Goal: Task Accomplishment & Management: Use online tool/utility

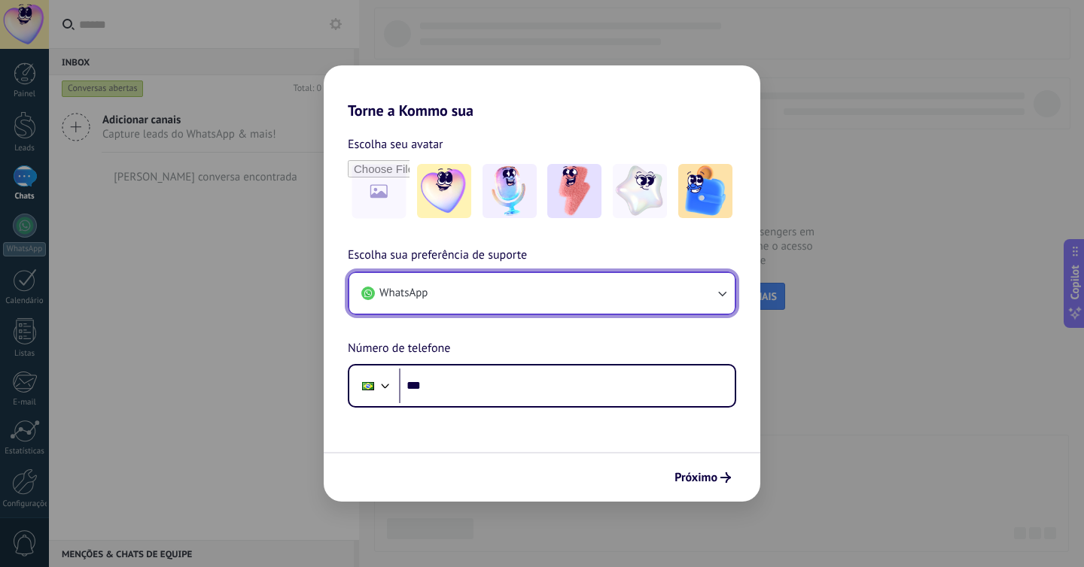
click at [431, 295] on button "WhatsApp" at bounding box center [541, 293] width 385 height 41
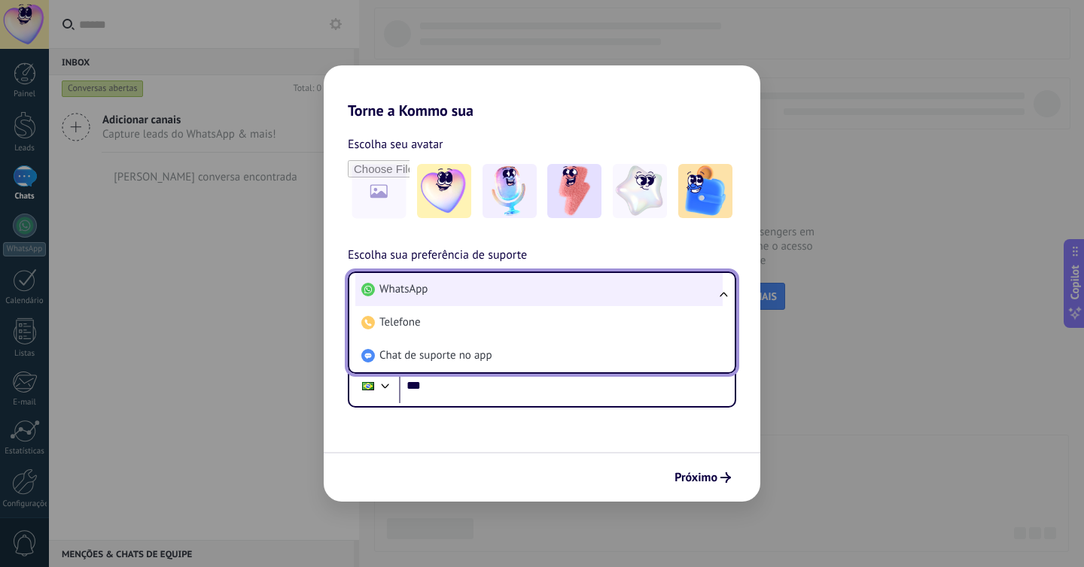
click at [452, 292] on li "WhatsApp" at bounding box center [538, 289] width 367 height 33
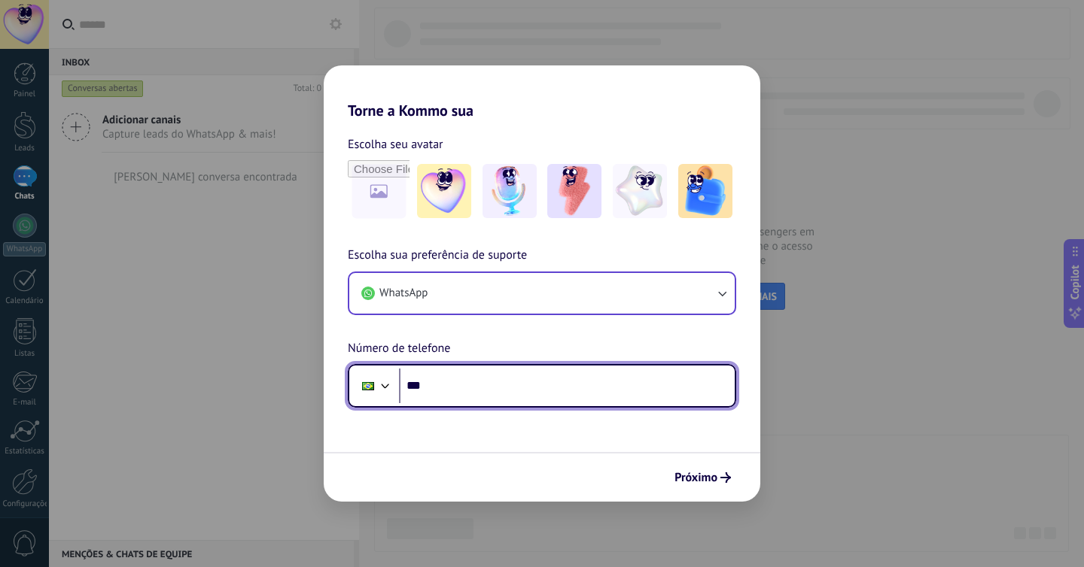
click at [450, 391] on input "***" at bounding box center [567, 386] width 336 height 35
type input "**********"
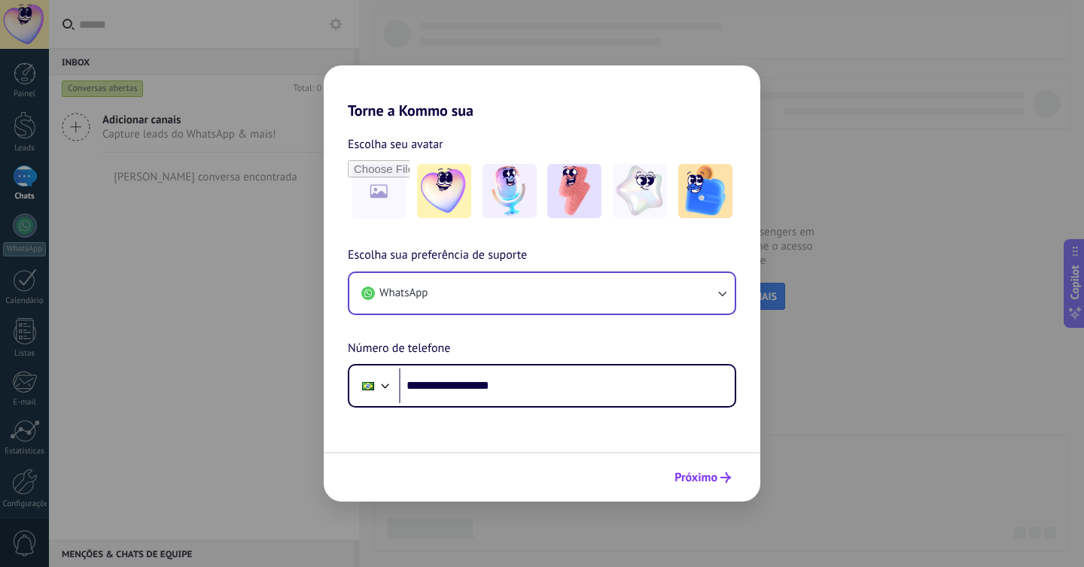
click at [694, 473] on span "Próximo" at bounding box center [695, 478] width 43 height 11
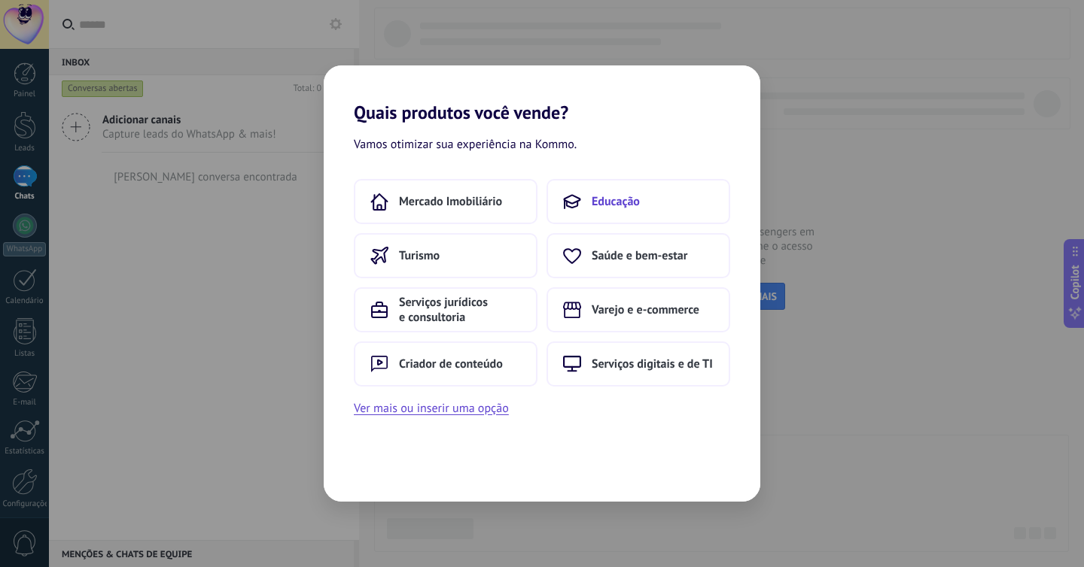
click at [625, 199] on span "Educação" at bounding box center [616, 201] width 48 height 15
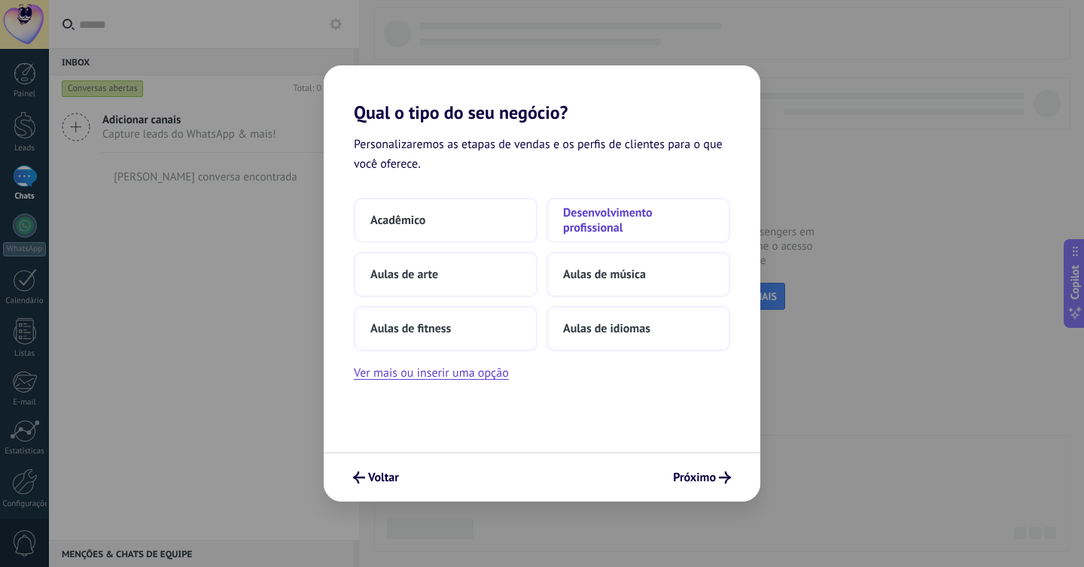
click at [615, 232] on span "Desenvolvimento profissional" at bounding box center [638, 220] width 151 height 30
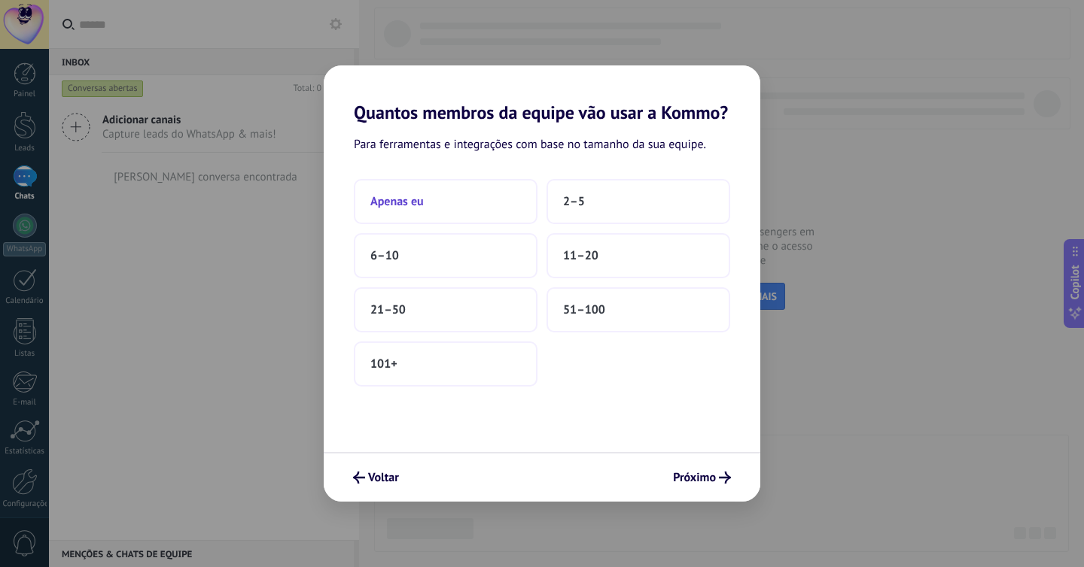
click at [421, 205] on span "Apenas eu" at bounding box center [396, 201] width 53 height 15
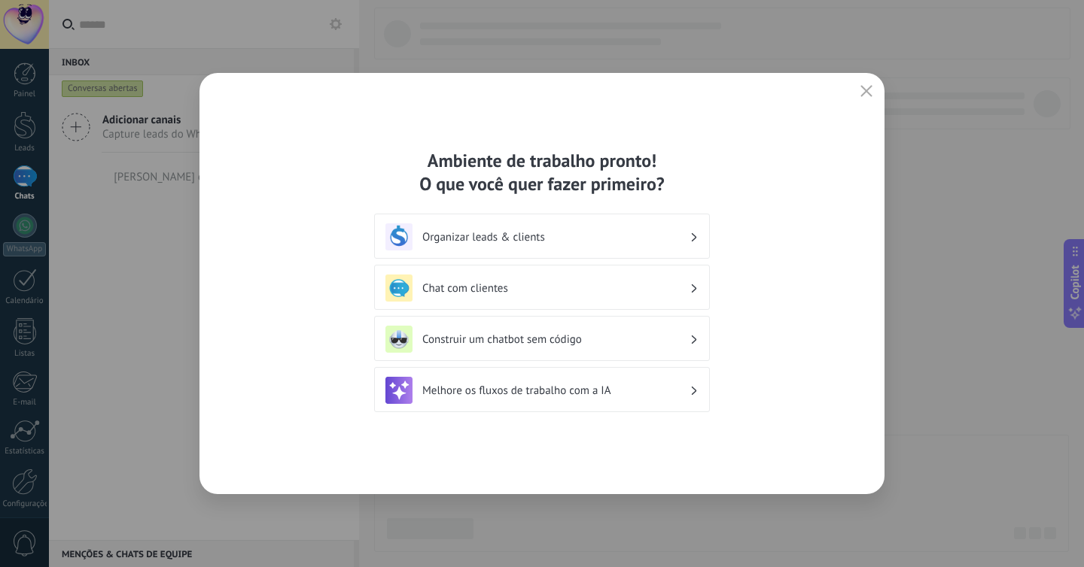
click at [622, 244] on h3 "Organizar leads & clients" at bounding box center [555, 237] width 267 height 14
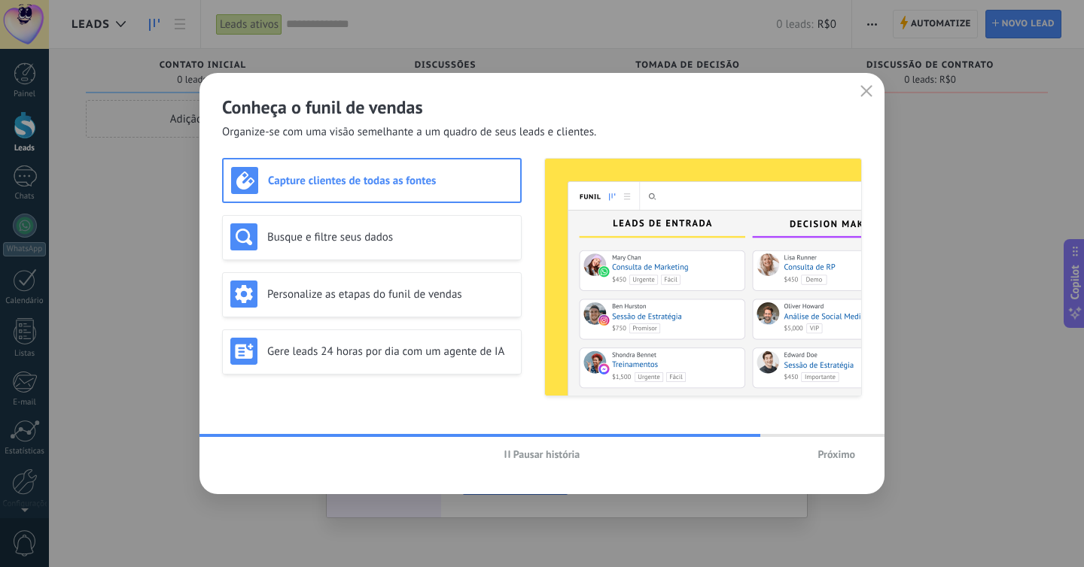
click at [829, 454] on span "Próximo" at bounding box center [836, 454] width 38 height 11
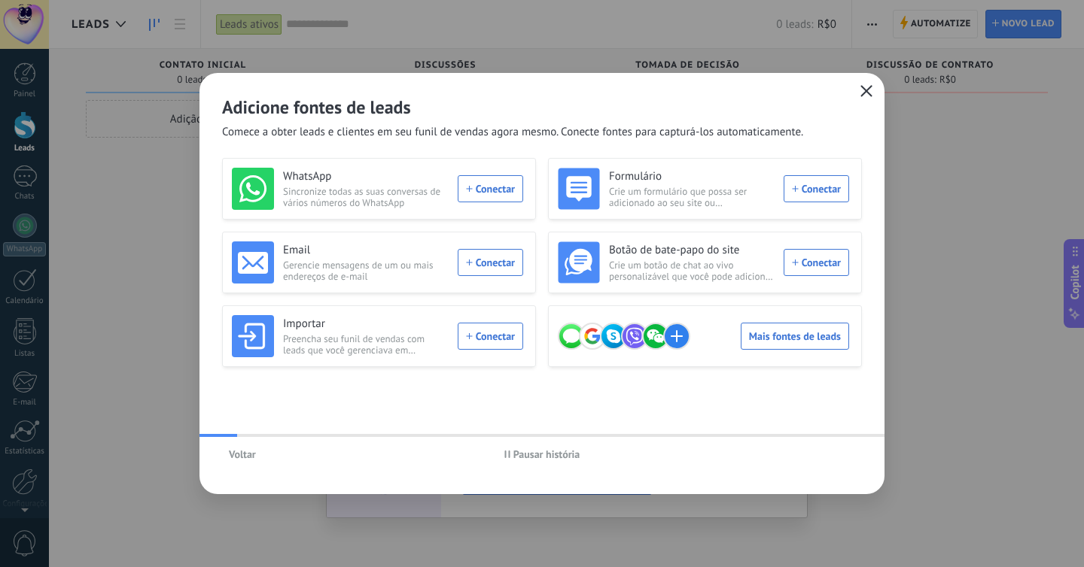
click at [865, 87] on icon "button" at bounding box center [866, 91] width 12 height 12
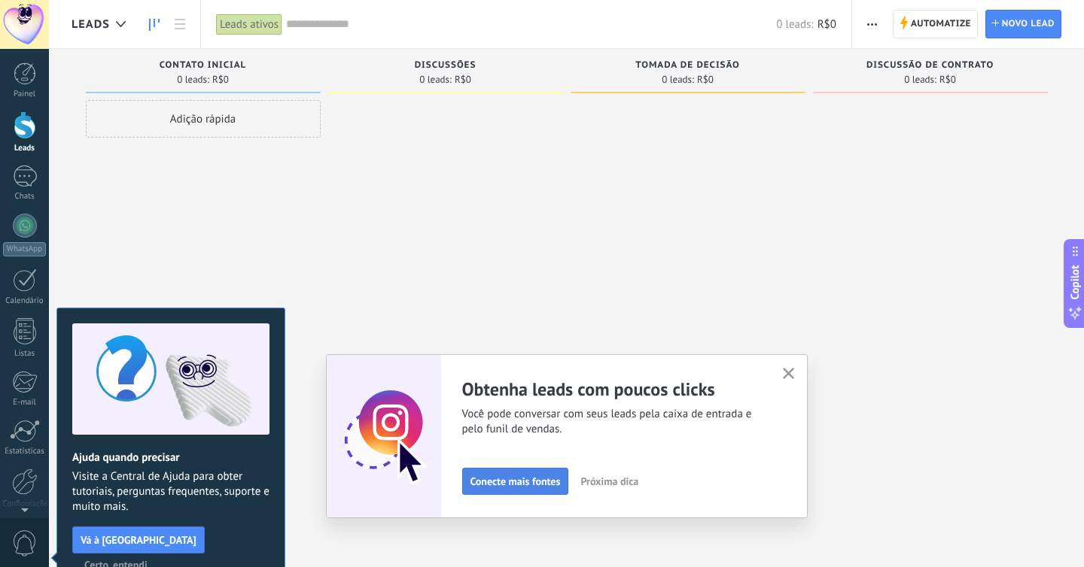
click at [510, 479] on span "Conecte mais fontes" at bounding box center [515, 481] width 90 height 11
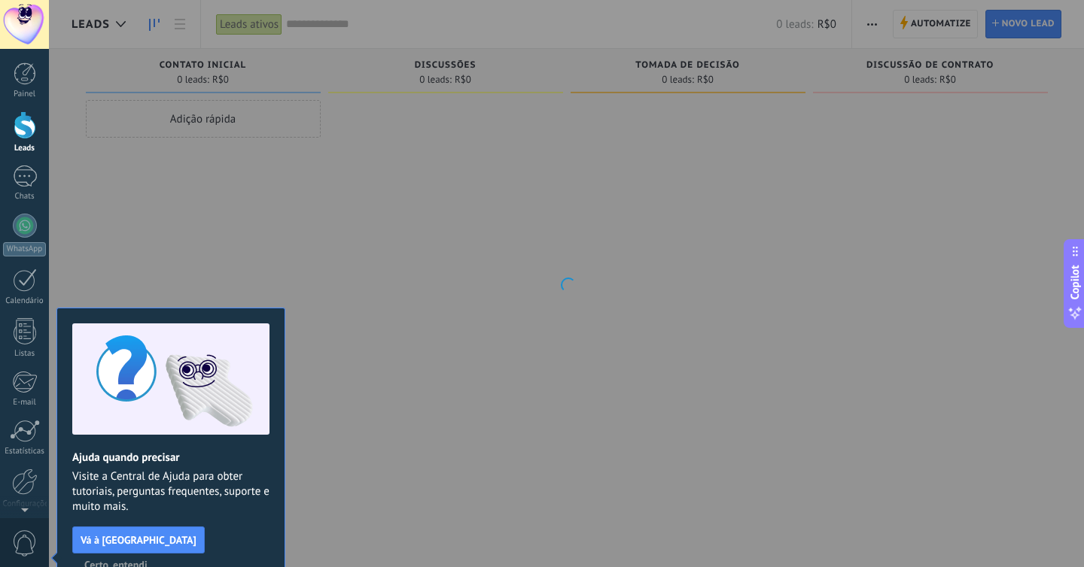
click at [148, 560] on span "Certo, entendi" at bounding box center [115, 565] width 63 height 11
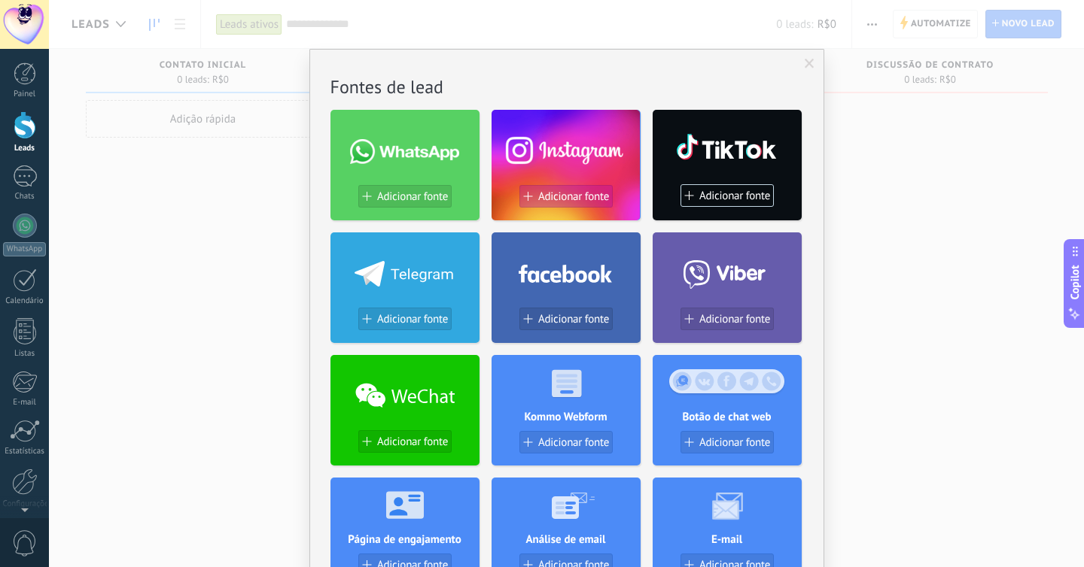
click at [567, 203] on span "Adicionar fonte" at bounding box center [573, 196] width 71 height 13
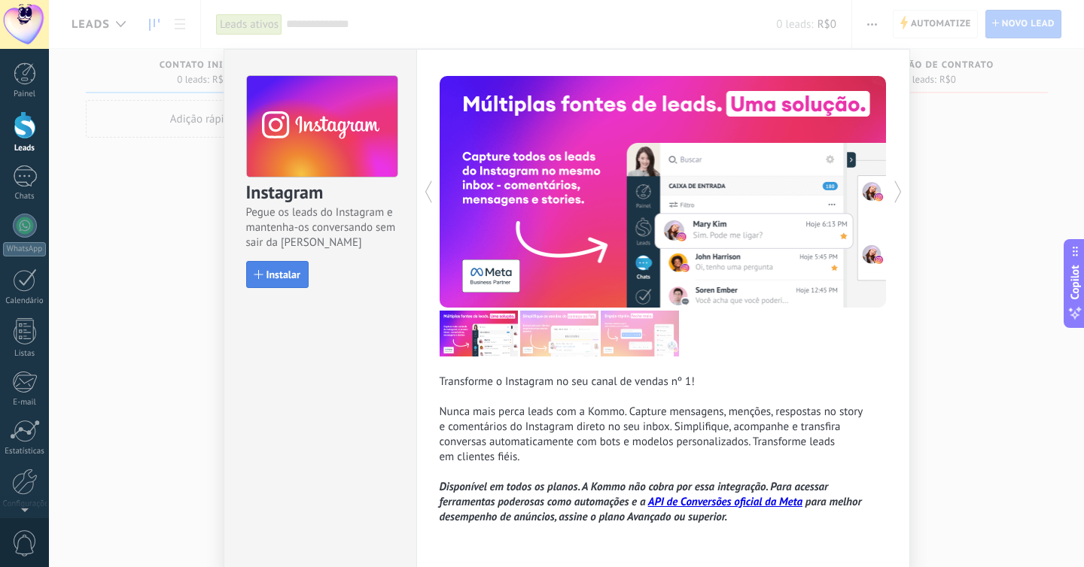
click at [278, 273] on span "Instalar" at bounding box center [283, 274] width 34 height 11
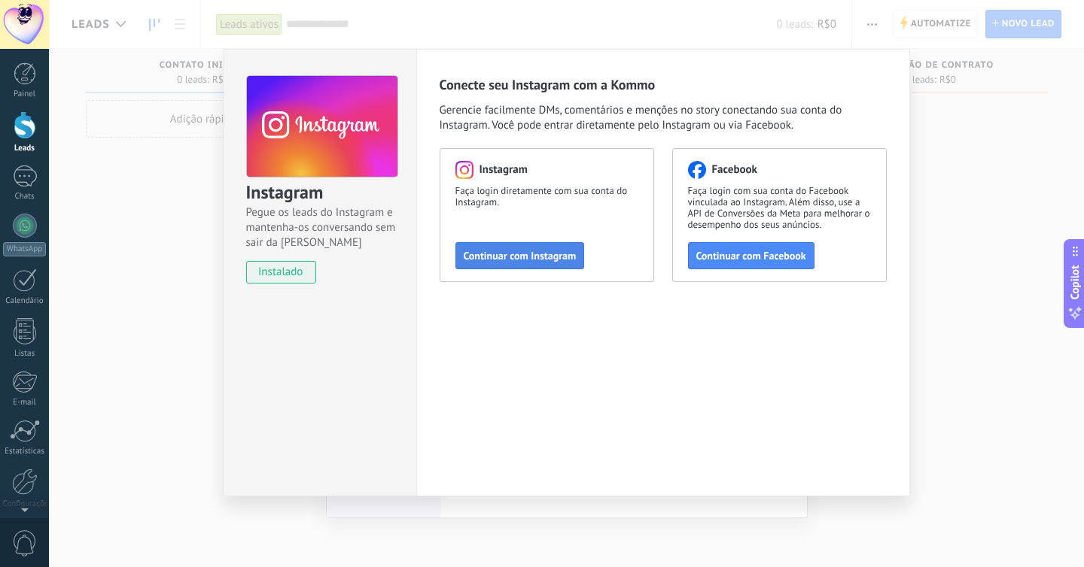
click at [548, 260] on span "Continuar com Instagram" at bounding box center [520, 256] width 113 height 11
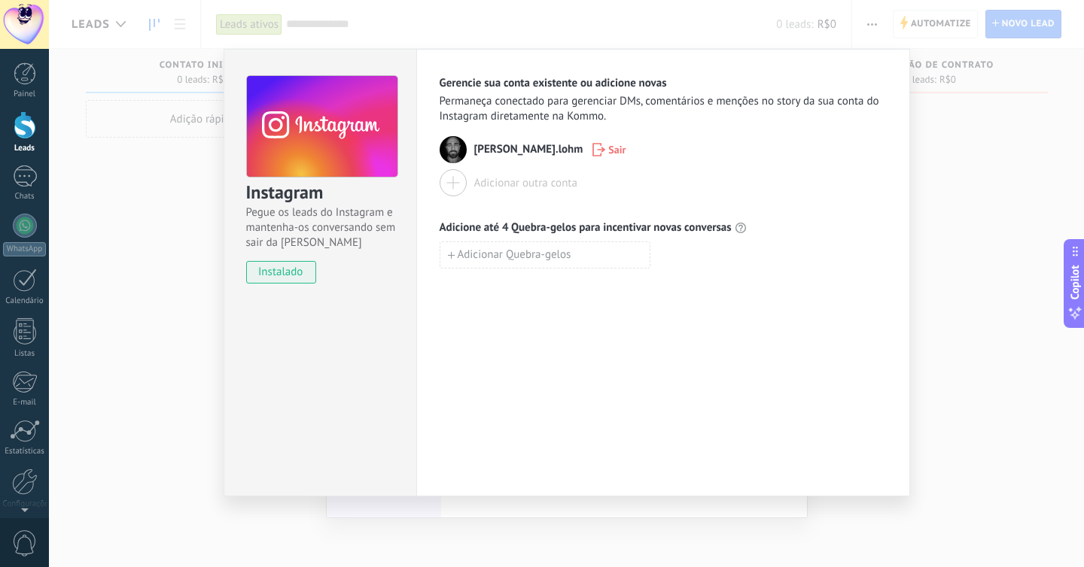
click at [279, 273] on span "instalado" at bounding box center [281, 272] width 68 height 23
click at [639, 376] on div "Gerencie sua conta existente ou adicione novas Permaneça conectado para gerenci…" at bounding box center [663, 273] width 494 height 448
click at [982, 100] on div "Instagram Pegue os leads do Instagram e mantenha-os conversando sem sair da Kom…" at bounding box center [566, 283] width 1035 height 567
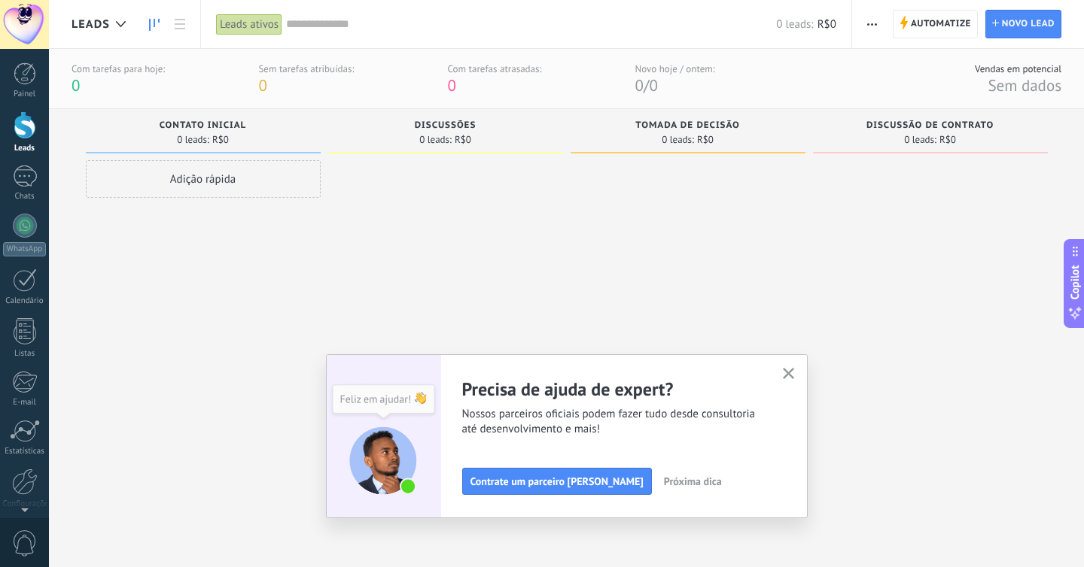
click at [787, 371] on icon "button" at bounding box center [788, 373] width 11 height 11
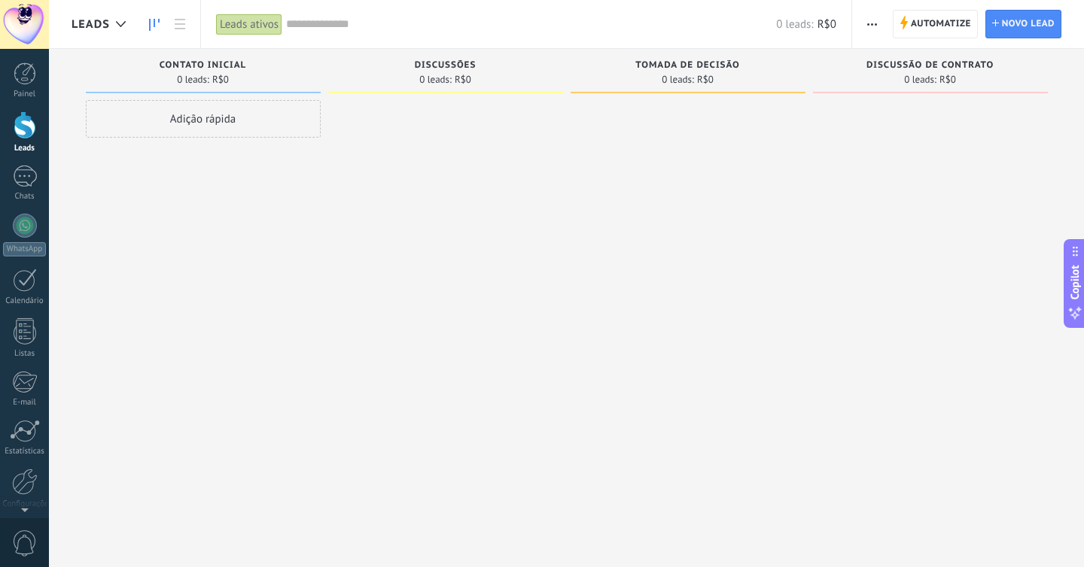
click at [229, 116] on div "Adição rápida" at bounding box center [203, 119] width 235 height 38
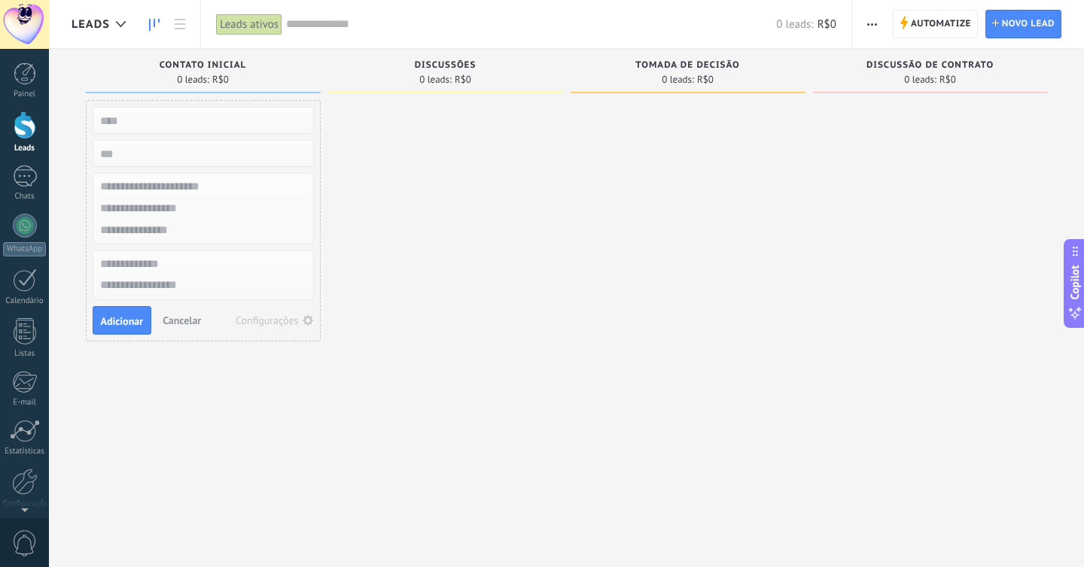
click at [461, 252] on div at bounding box center [445, 285] width 235 height 371
click at [192, 321] on span "Cancelar" at bounding box center [182, 321] width 38 height 14
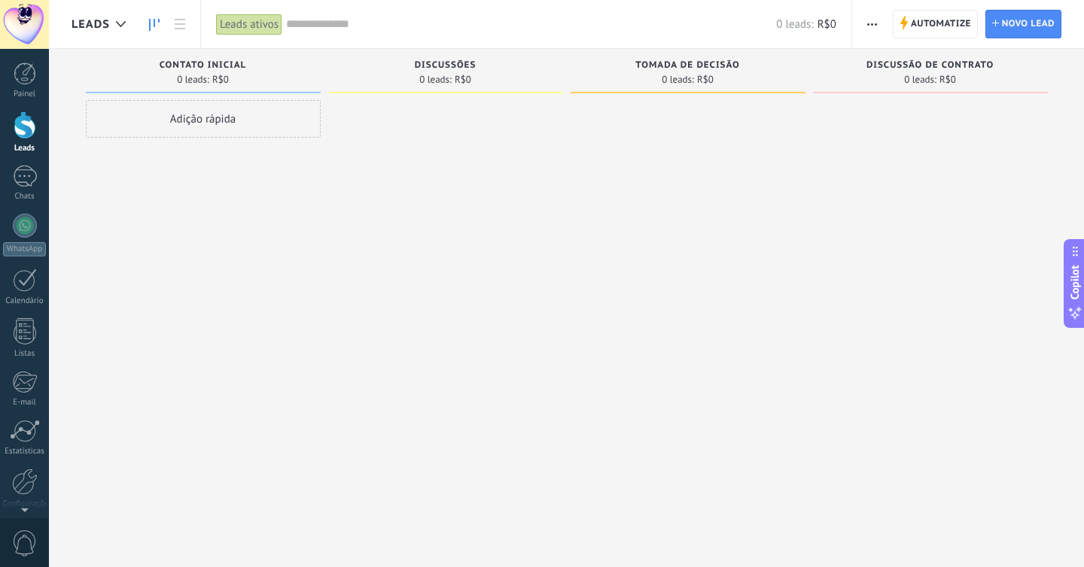
click at [227, 116] on div "Adição rápida" at bounding box center [203, 119] width 235 height 38
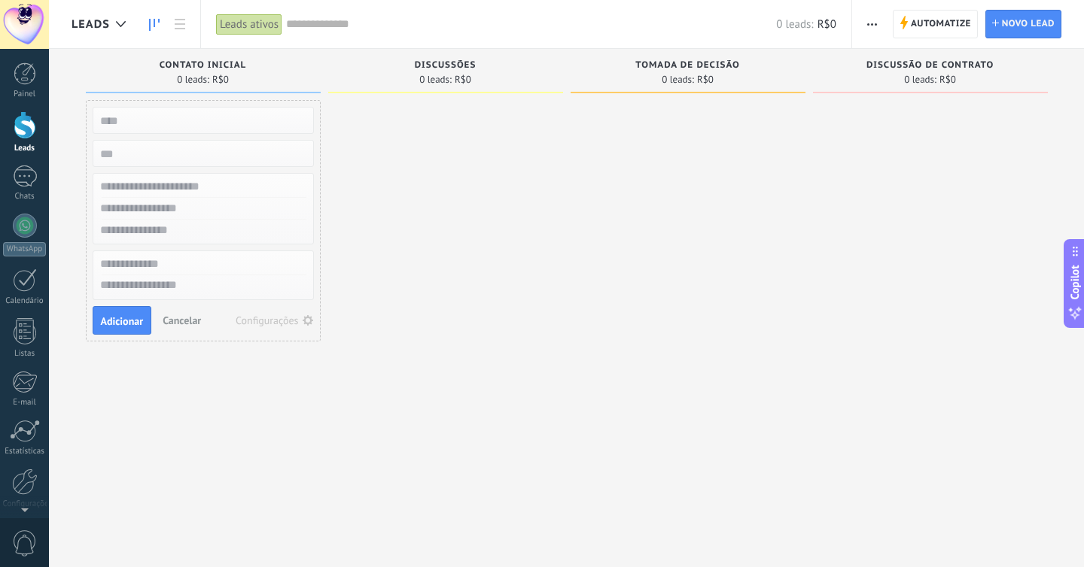
click at [139, 123] on input "text" at bounding box center [202, 120] width 220 height 21
click at [185, 324] on span "Cancelar" at bounding box center [182, 321] width 38 height 14
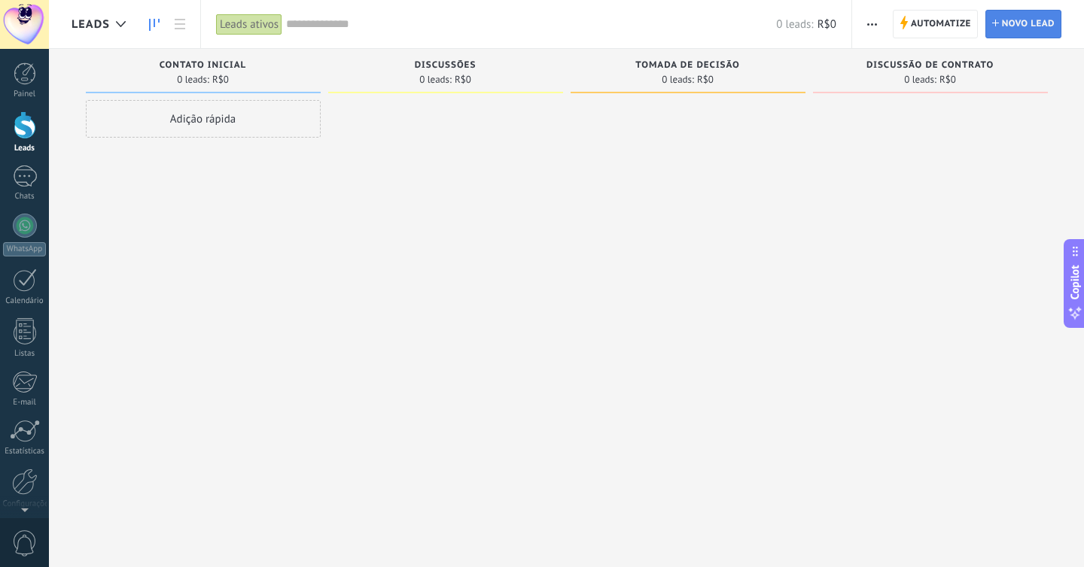
click at [1022, 33] on span "Novo lead" at bounding box center [1028, 24] width 53 height 27
click at [88, 35] on div "Leads" at bounding box center [102, 24] width 62 height 48
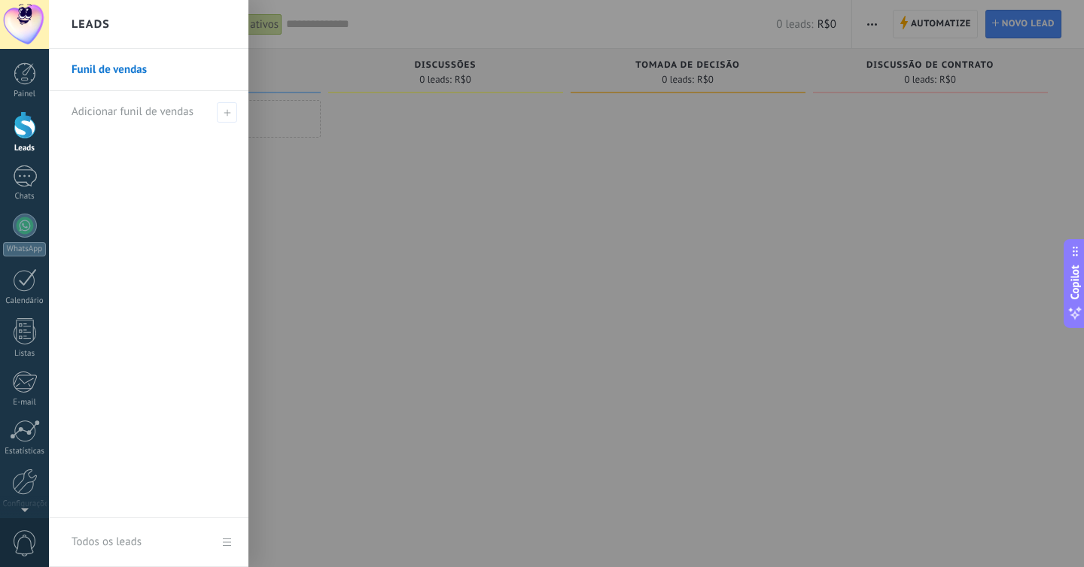
click at [403, 202] on div at bounding box center [591, 283] width 1084 height 567
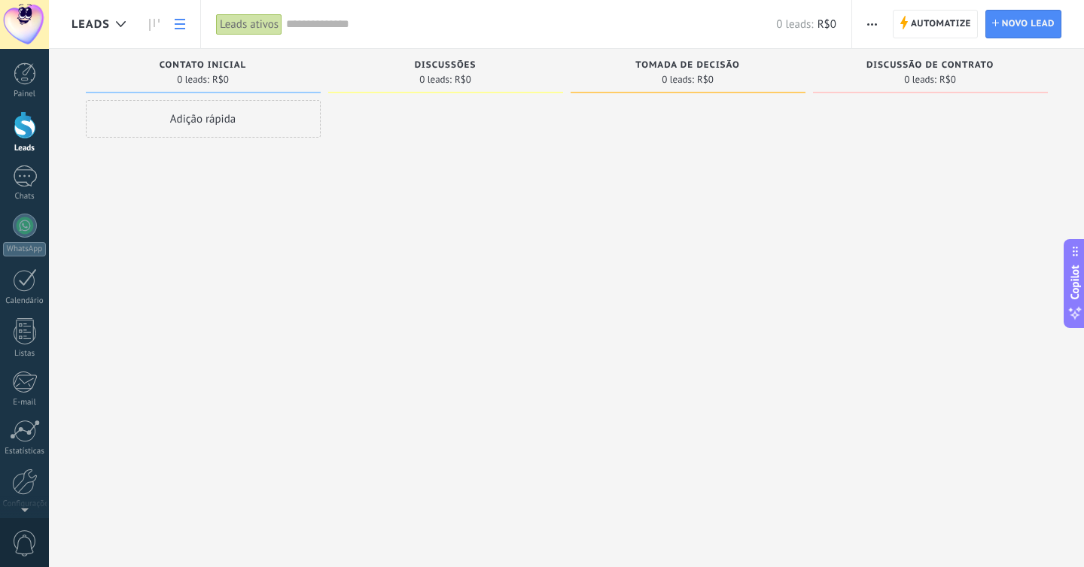
click at [179, 29] on link at bounding box center [180, 24] width 26 height 29
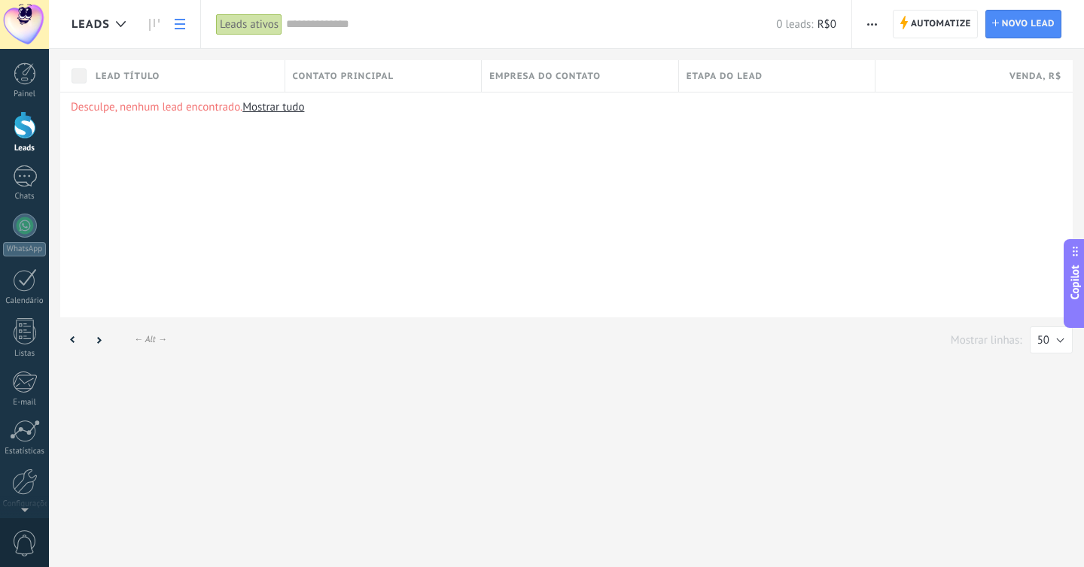
click at [281, 108] on link "Mostrar tudo" at bounding box center [273, 107] width 62 height 14
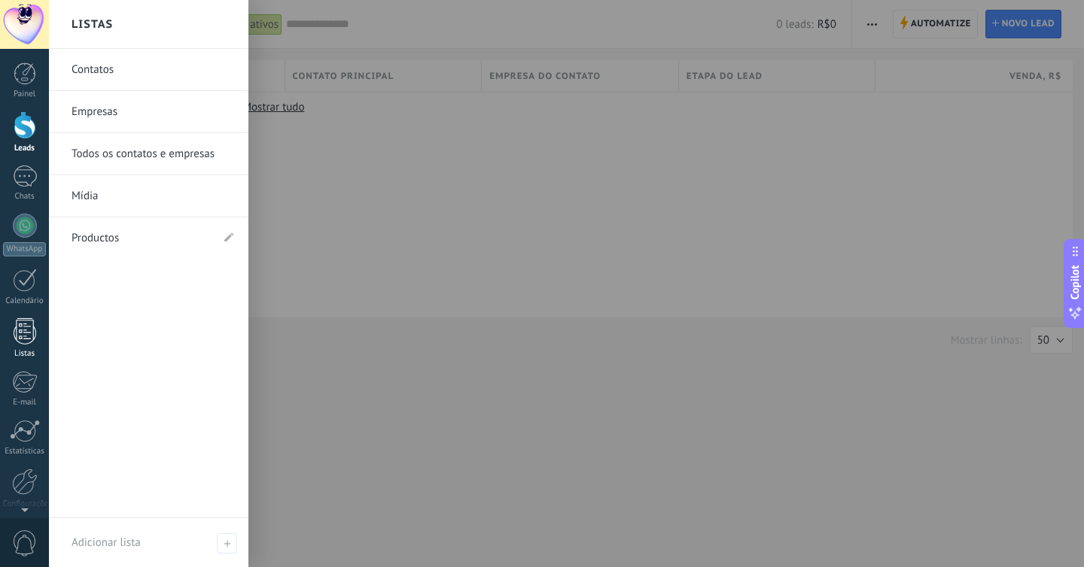
click at [23, 345] on link "Listas" at bounding box center [24, 338] width 49 height 41
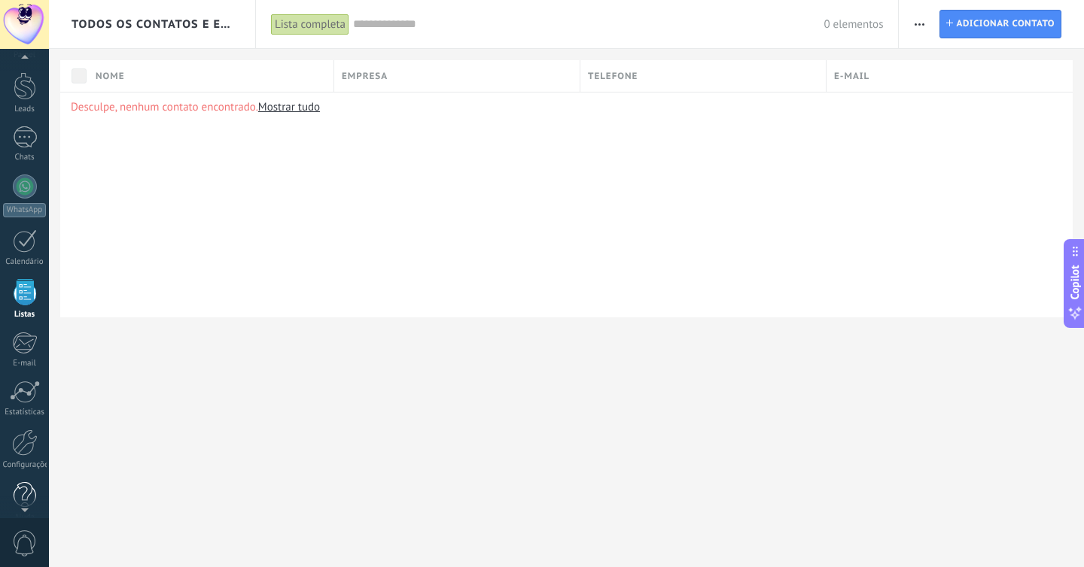
scroll to position [59, 0]
click at [35, 424] on div at bounding box center [25, 423] width 26 height 26
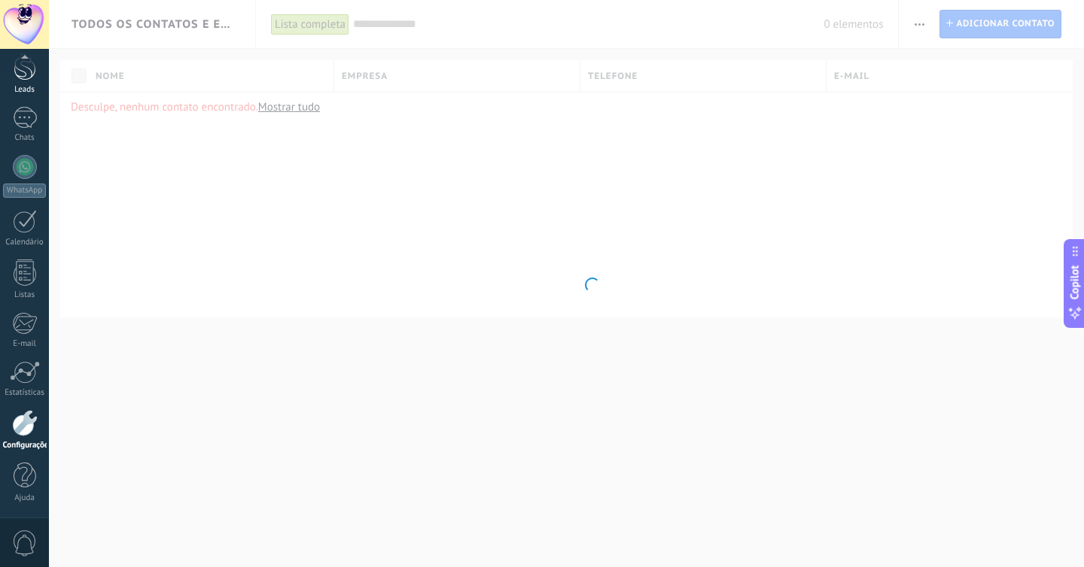
click at [25, 77] on div at bounding box center [25, 67] width 23 height 28
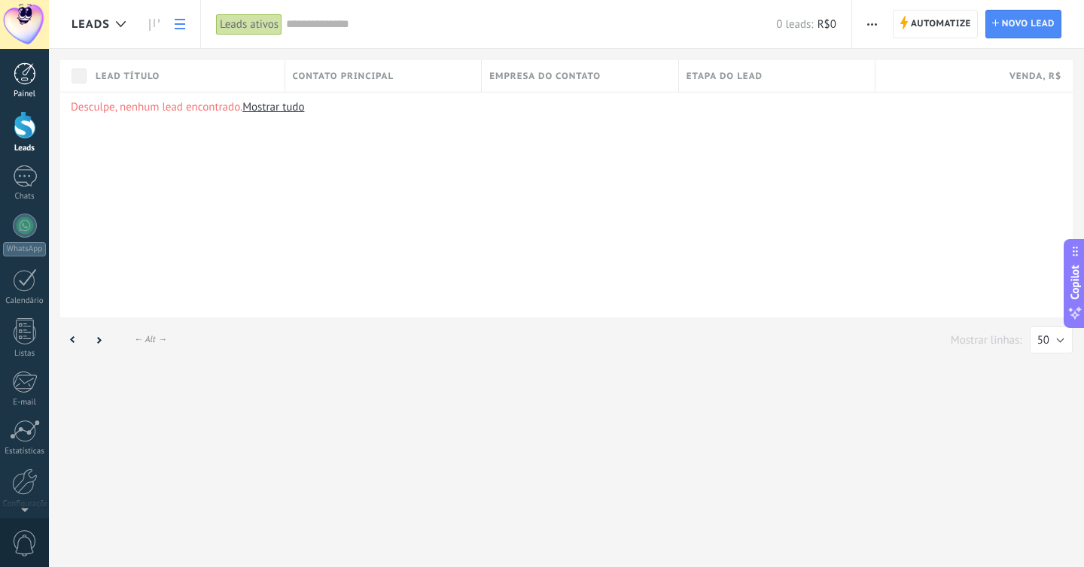
click at [34, 81] on div at bounding box center [25, 73] width 23 height 23
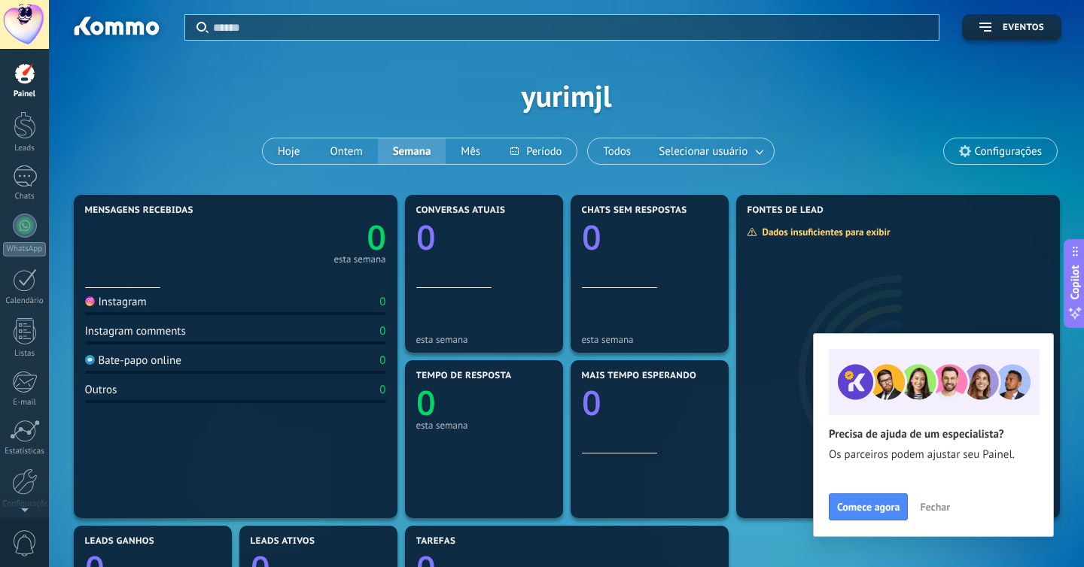
click at [936, 500] on button "Fechar" at bounding box center [935, 507] width 44 height 23
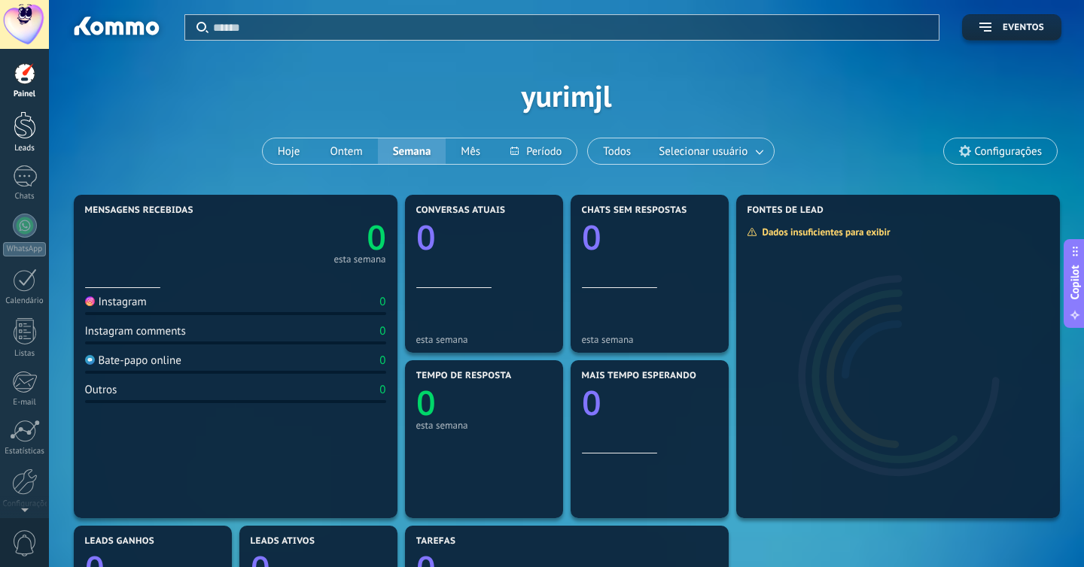
click at [29, 141] on link "Leads" at bounding box center [24, 132] width 49 height 42
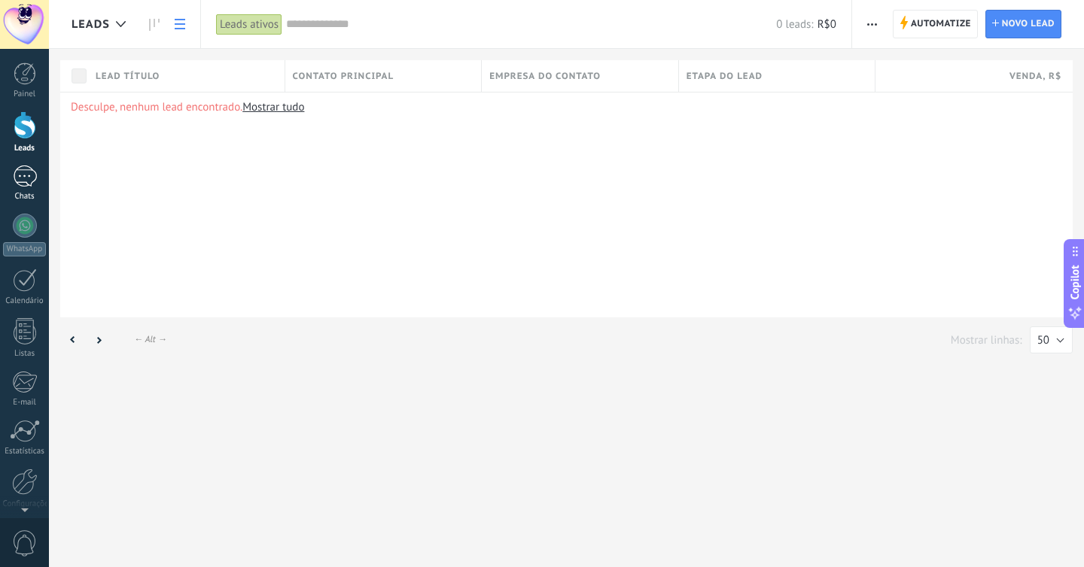
click at [26, 178] on div at bounding box center [25, 177] width 24 height 22
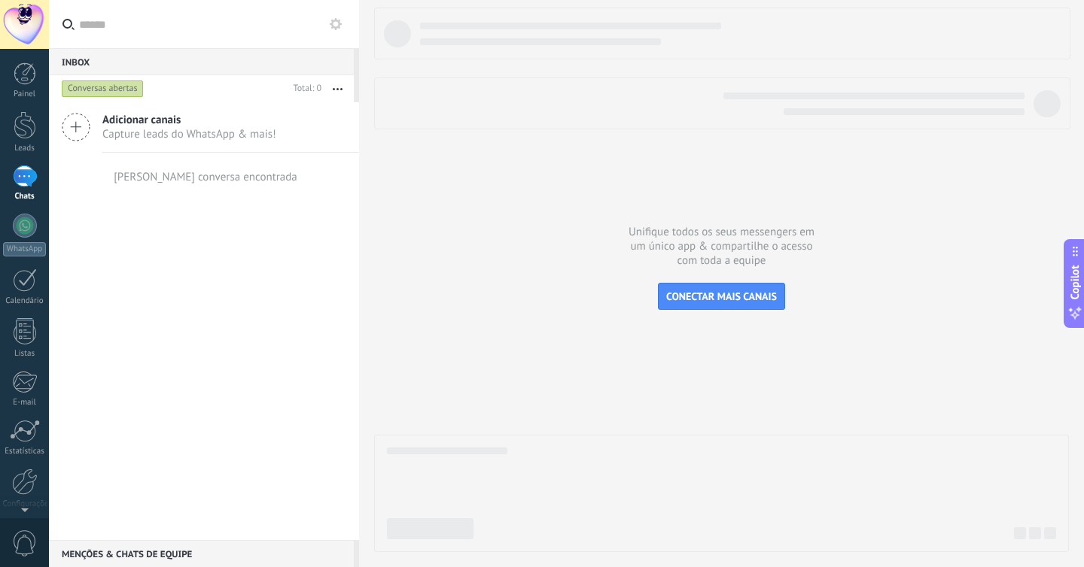
click at [130, 131] on span "Capture leads do WhatsApp & mais!" at bounding box center [189, 134] width 174 height 14
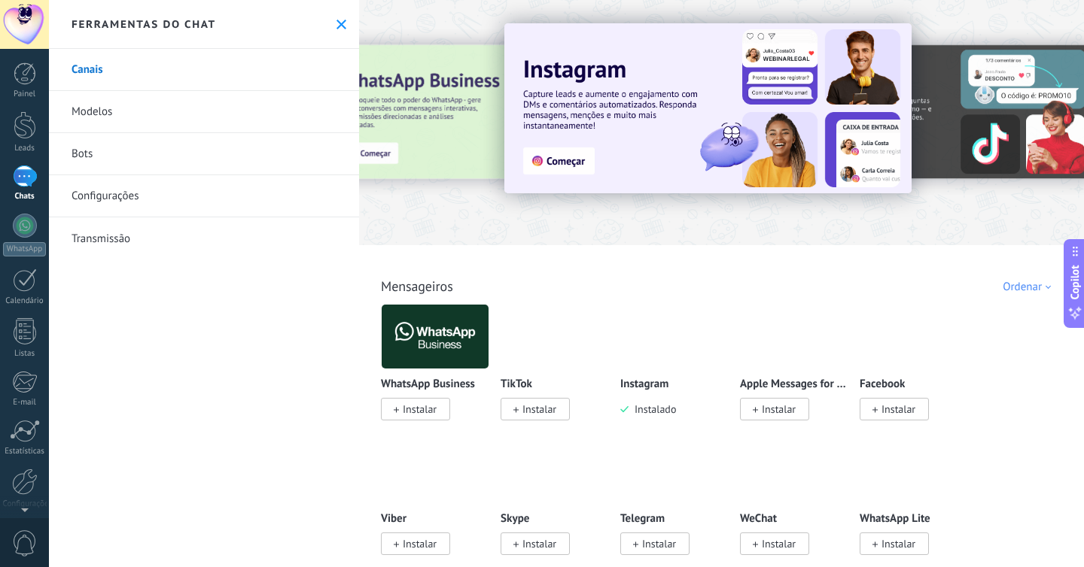
click at [663, 364] on img at bounding box center [674, 336] width 107 height 73
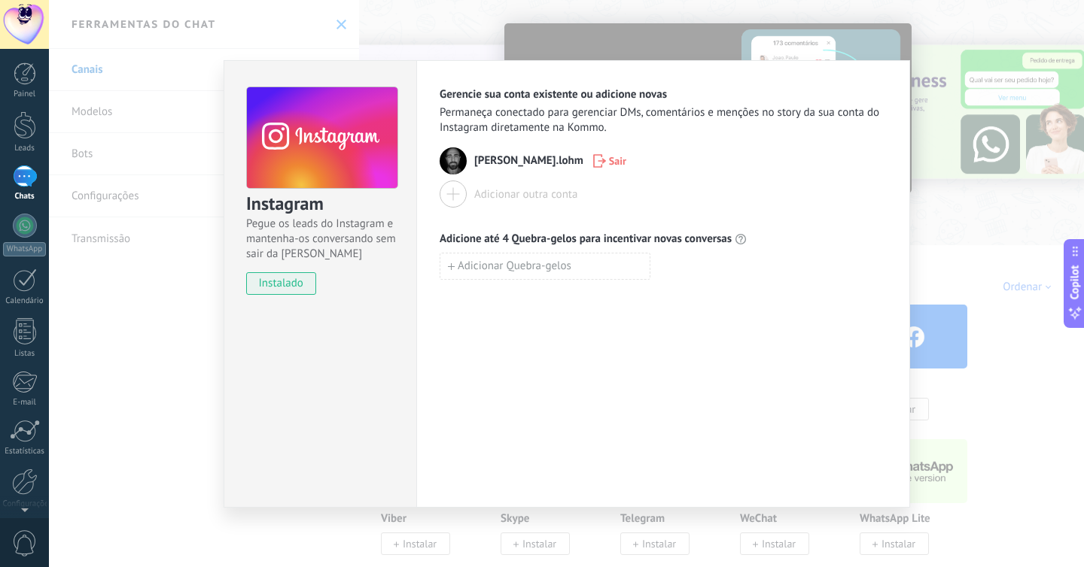
click at [998, 97] on div "Instagram Pegue os leads do Instagram e mantenha-os conversando sem sair da Kom…" at bounding box center [566, 283] width 1035 height 567
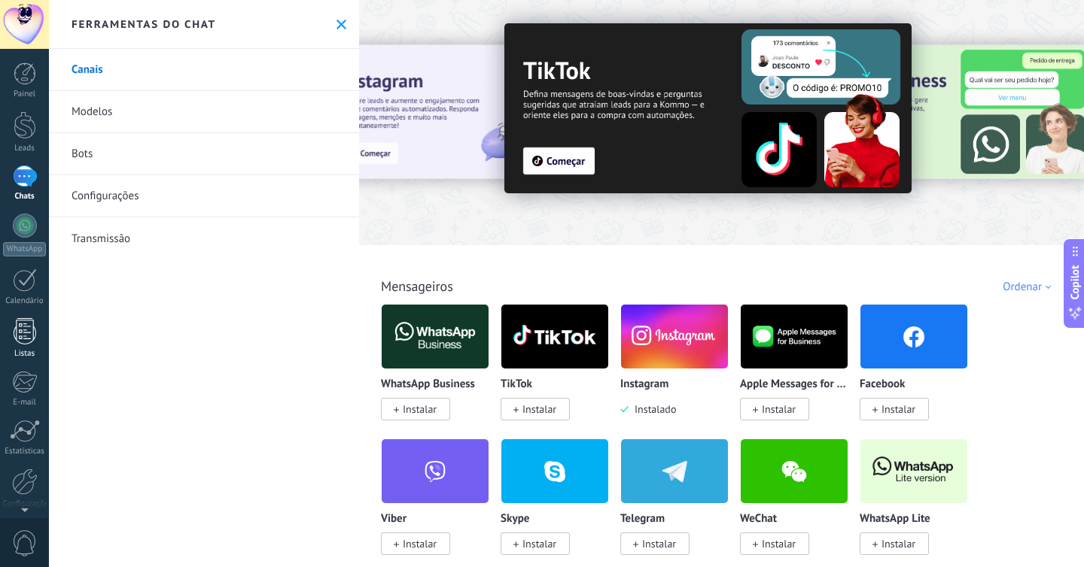
click at [21, 336] on div at bounding box center [25, 331] width 23 height 26
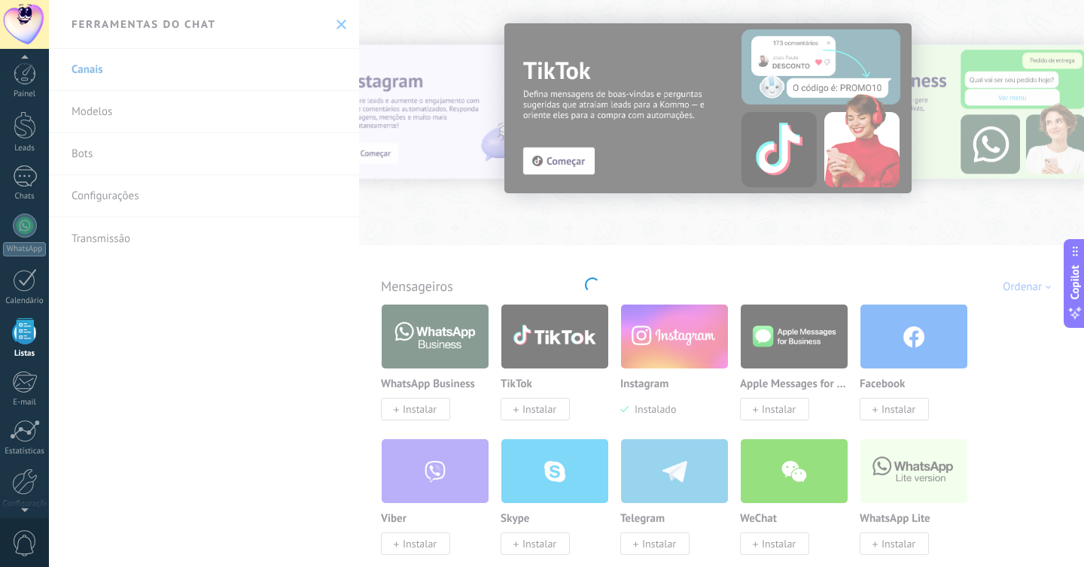
scroll to position [39, 0]
